Goal: Contribute content: Contribute content

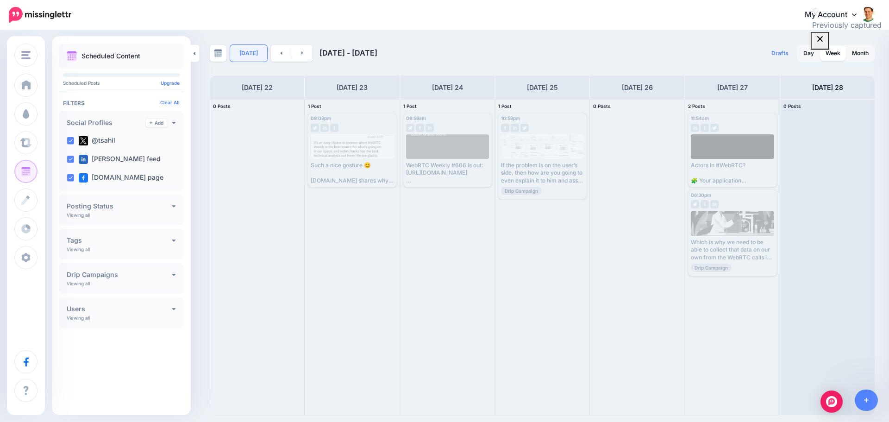
drag, startPoint x: 0, startPoint y: 0, endPoint x: 244, endPoint y: 54, distance: 249.8
click at [244, 54] on link "[DATE]" at bounding box center [248, 53] width 37 height 17
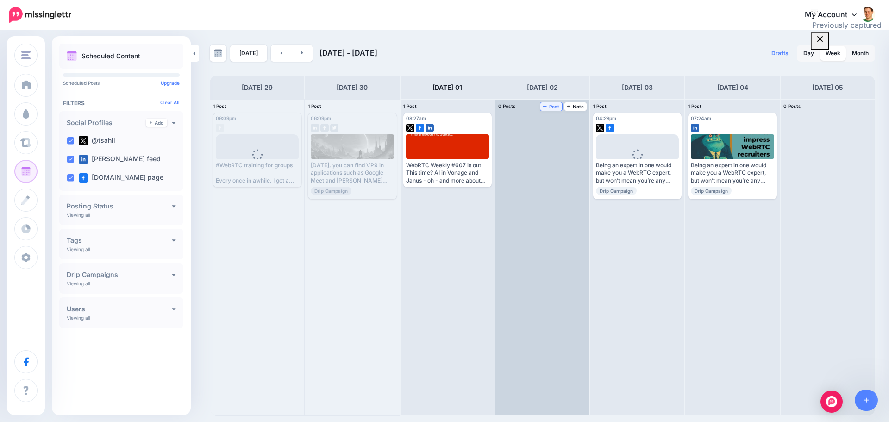
click at [550, 108] on span "Post" at bounding box center [551, 106] width 16 height 5
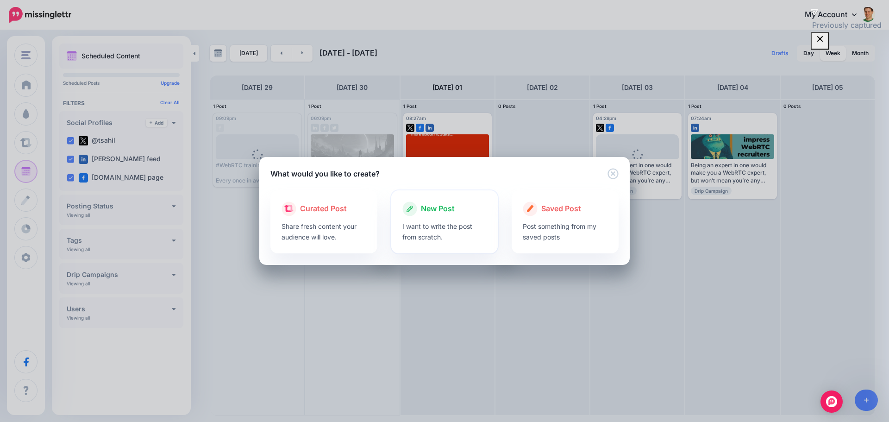
click at [418, 212] on div "New Post" at bounding box center [444, 208] width 85 height 15
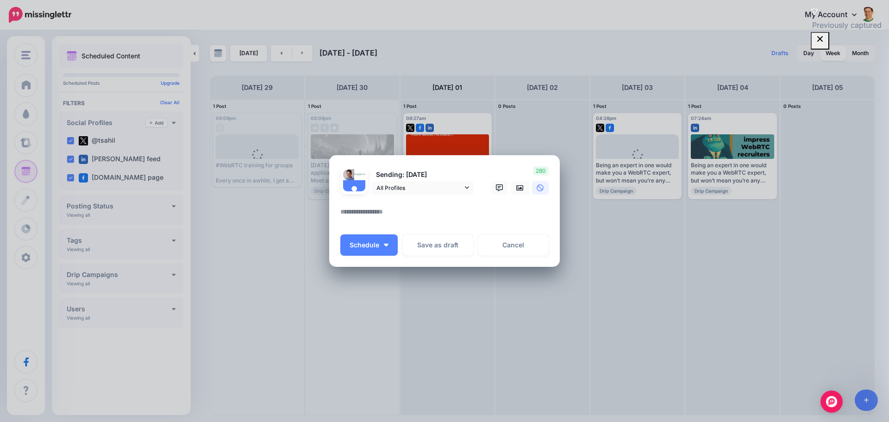
click at [405, 219] on textarea at bounding box center [446, 215] width 213 height 18
paste textarea "**********"
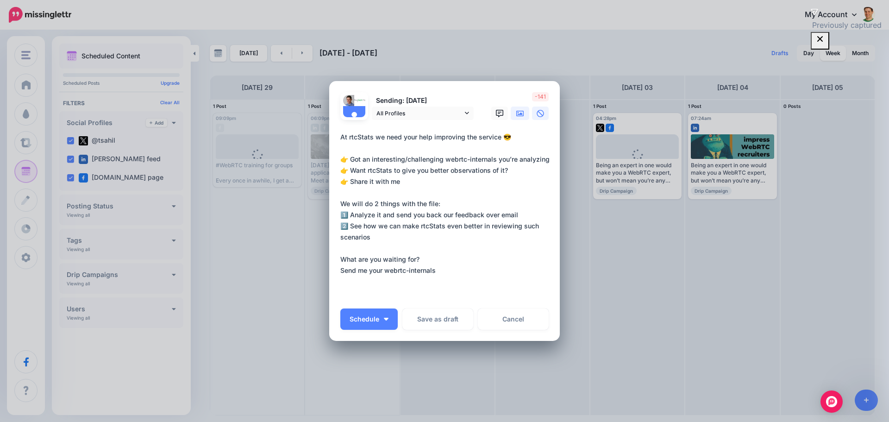
type textarea "**********"
click at [517, 110] on icon at bounding box center [519, 113] width 7 height 7
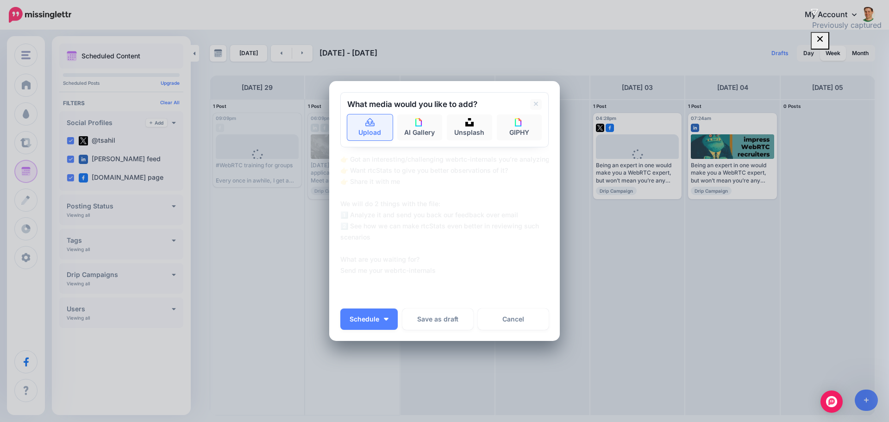
click at [376, 127] on link "Upload" at bounding box center [369, 127] width 45 height 26
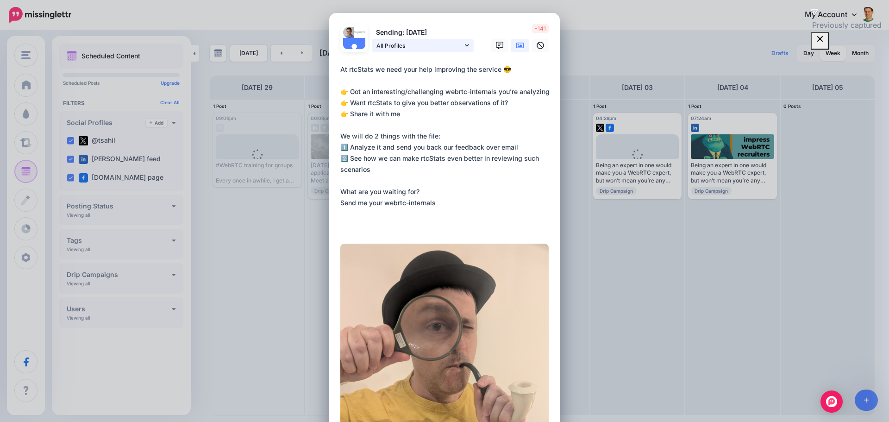
click at [465, 43] on icon at bounding box center [467, 45] width 4 height 6
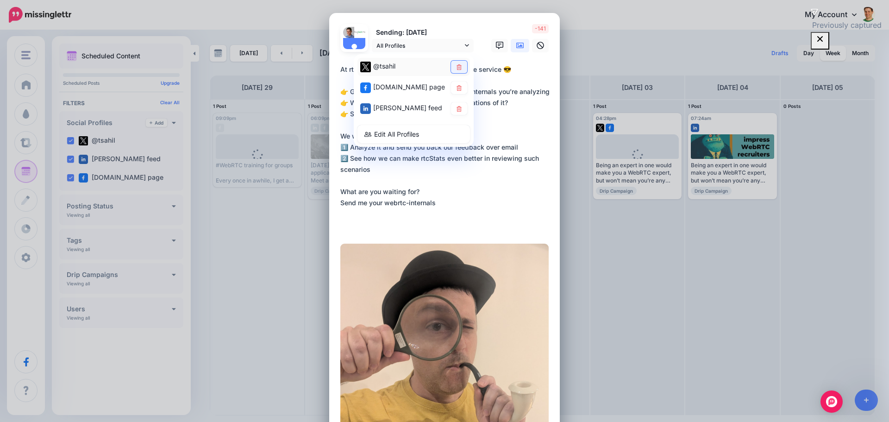
click at [460, 64] on link at bounding box center [459, 67] width 16 height 12
click at [478, 153] on textarea "**********" at bounding box center [446, 147] width 213 height 167
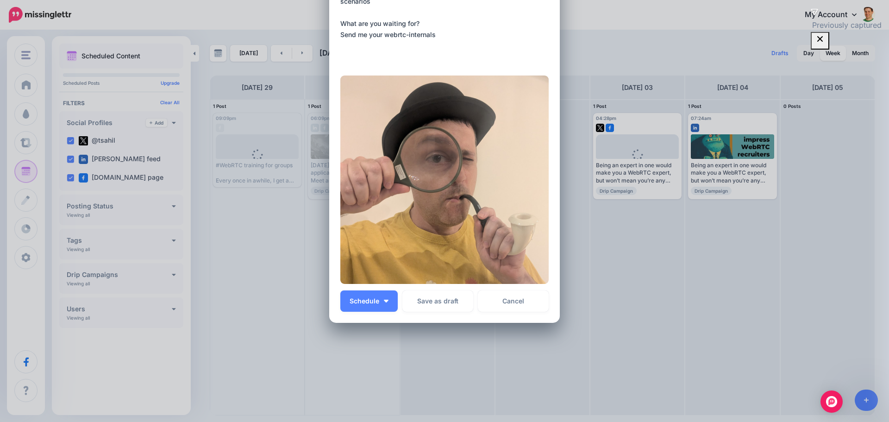
scroll to position [169, 0]
click at [369, 295] on button "Schedule" at bounding box center [368, 299] width 57 height 21
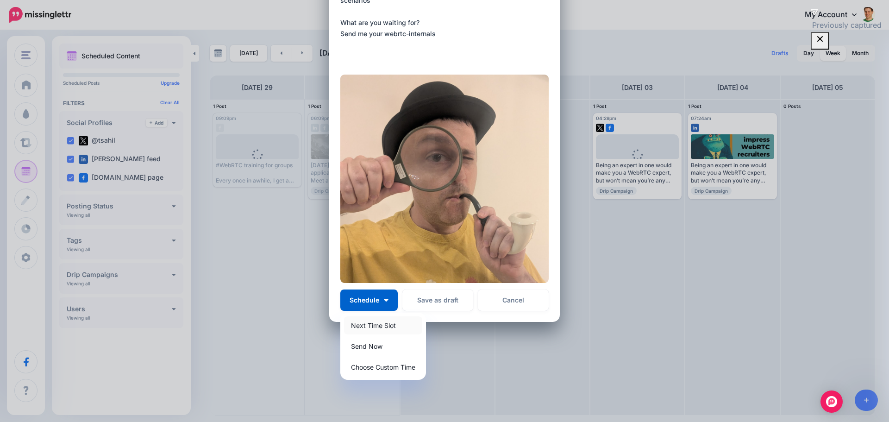
click at [372, 325] on link "Next Time Slot" at bounding box center [383, 325] width 78 height 18
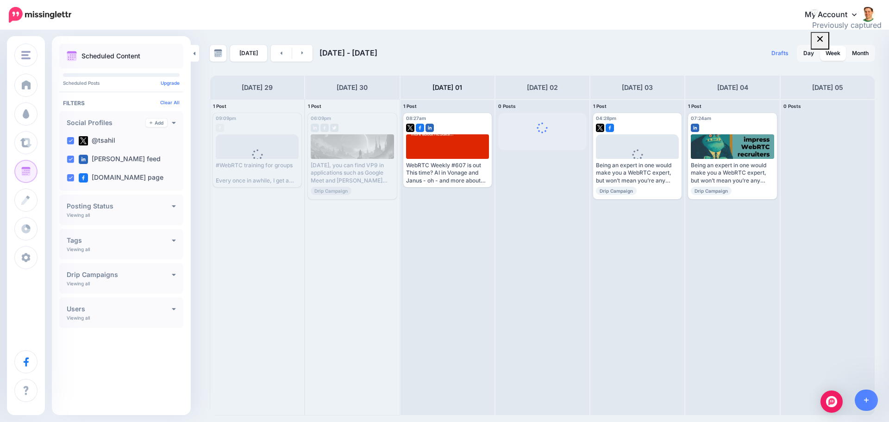
scroll to position [0, 0]
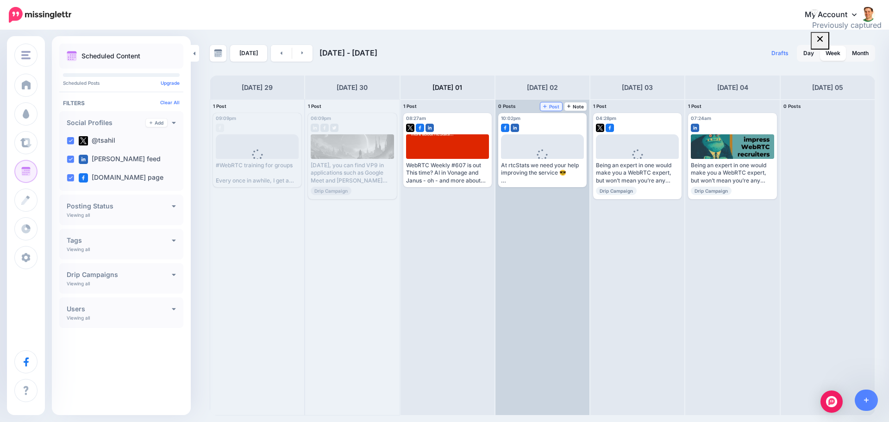
click at [551, 106] on span "Post" at bounding box center [551, 106] width 16 height 5
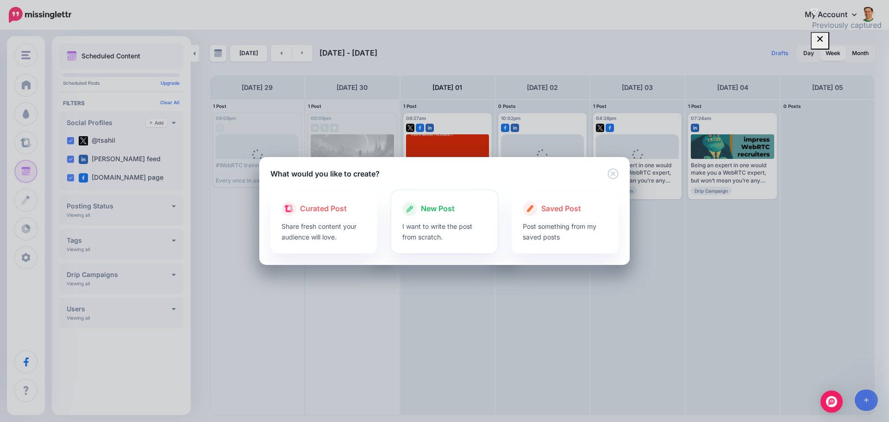
click at [424, 224] on p "I want to write the post from scratch." at bounding box center [444, 231] width 85 height 21
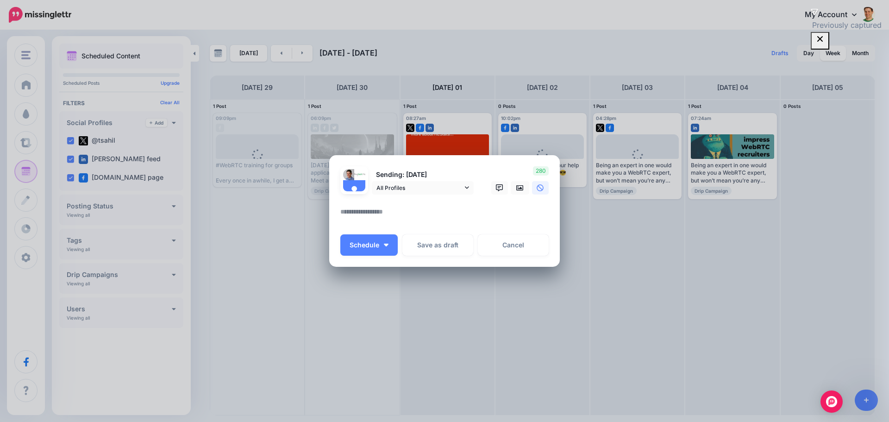
click at [400, 209] on textarea at bounding box center [446, 215] width 213 height 18
paste textarea "**********"
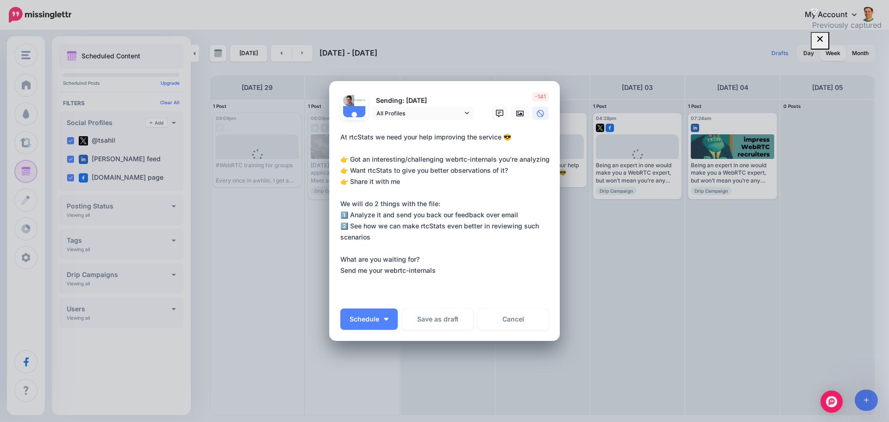
click at [471, 113] on div "Sending: [DATE] All Profiles @tsahil" at bounding box center [407, 106] width 148 height 28
click at [465, 114] on icon at bounding box center [467, 113] width 4 height 6
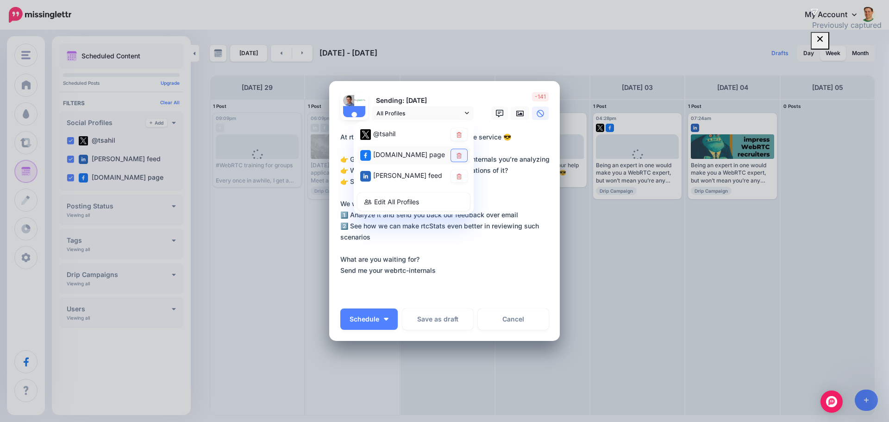
click at [460, 152] on link at bounding box center [459, 155] width 16 height 12
click at [456, 173] on link at bounding box center [459, 176] width 16 height 12
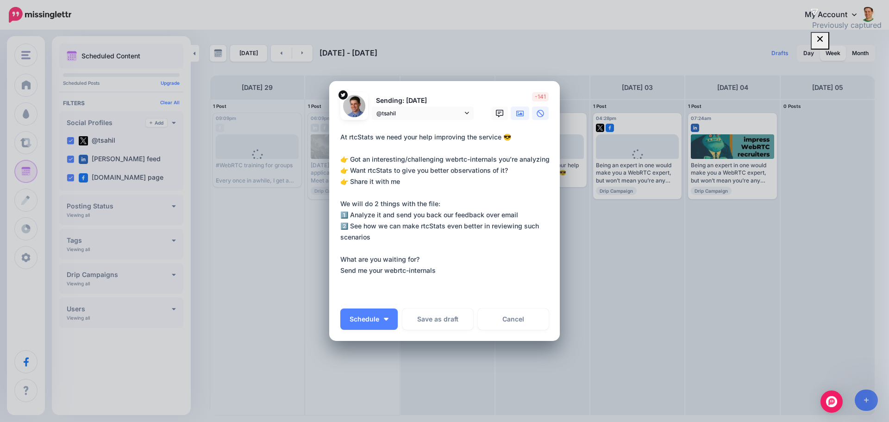
click at [511, 117] on link at bounding box center [520, 112] width 19 height 13
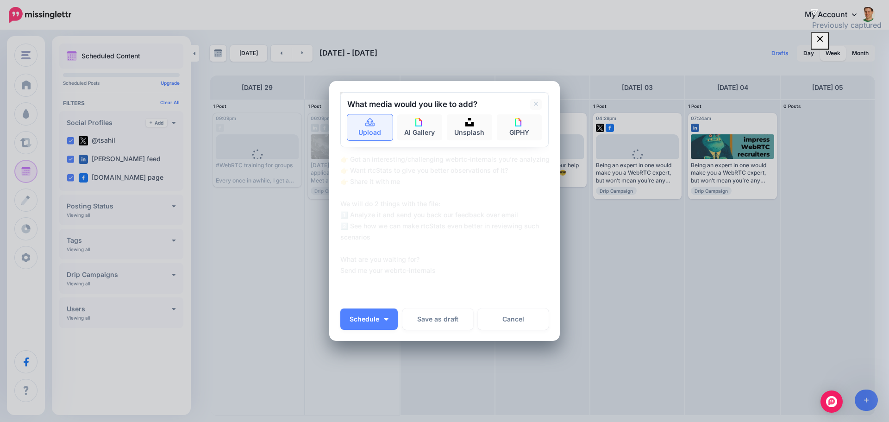
click at [385, 123] on link "Upload" at bounding box center [369, 127] width 45 height 26
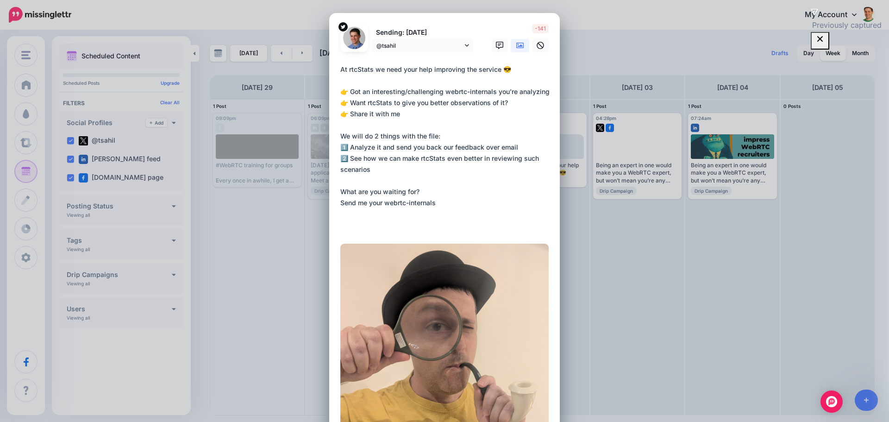
click at [428, 109] on textarea "**********" at bounding box center [446, 147] width 213 height 167
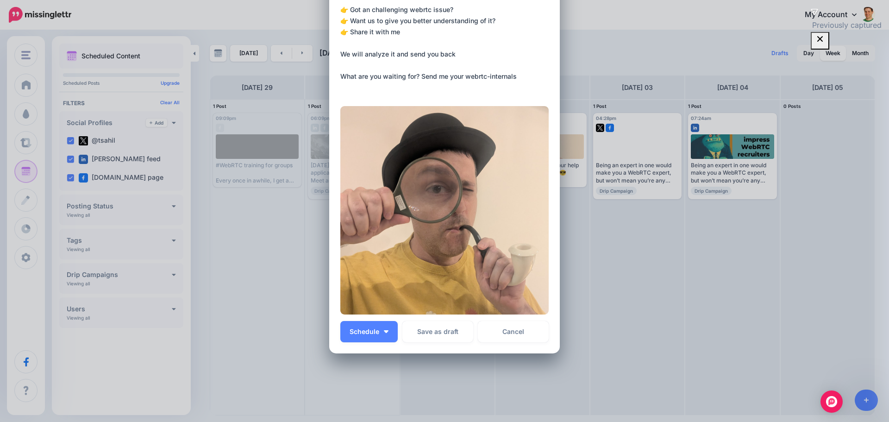
scroll to position [93, 0]
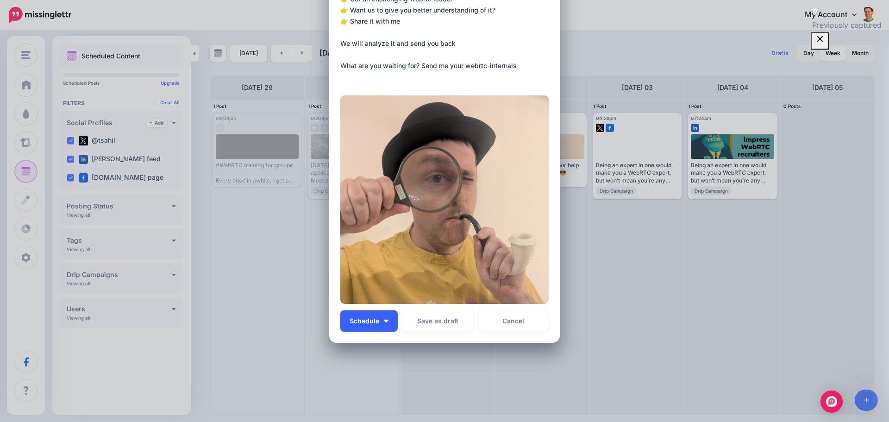
type textarea "**********"
click at [357, 320] on span "Schedule" at bounding box center [364, 321] width 30 height 6
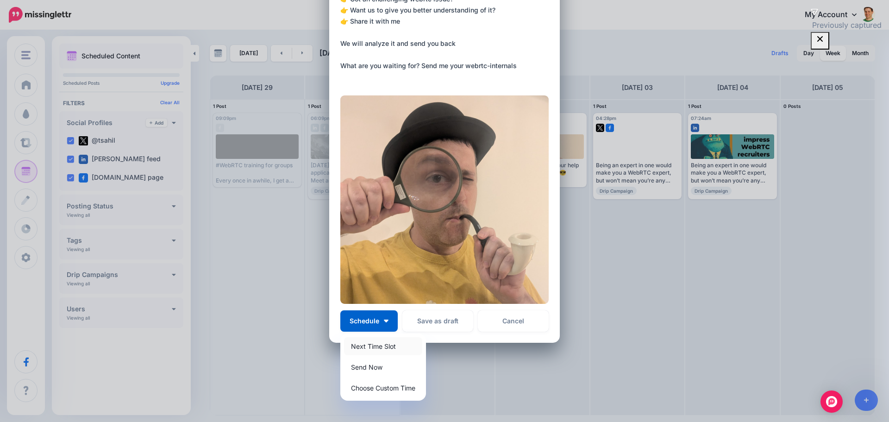
click at [373, 343] on link "Next Time Slot" at bounding box center [383, 346] width 78 height 18
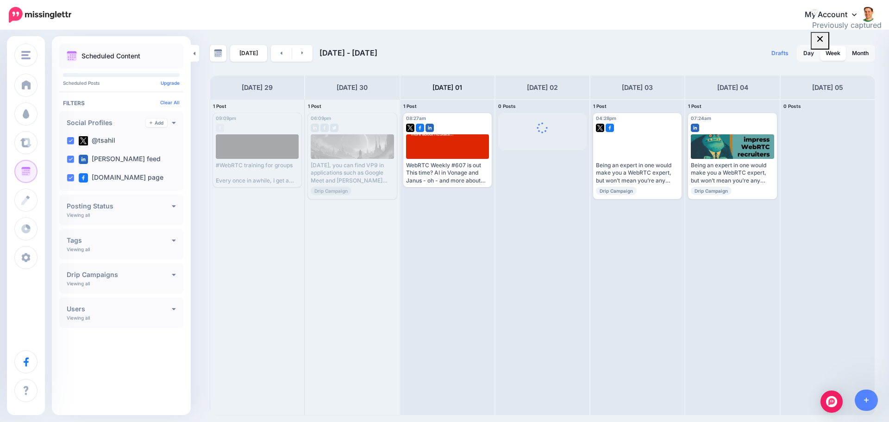
scroll to position [0, 0]
